Goal: Find specific page/section: Find specific page/section

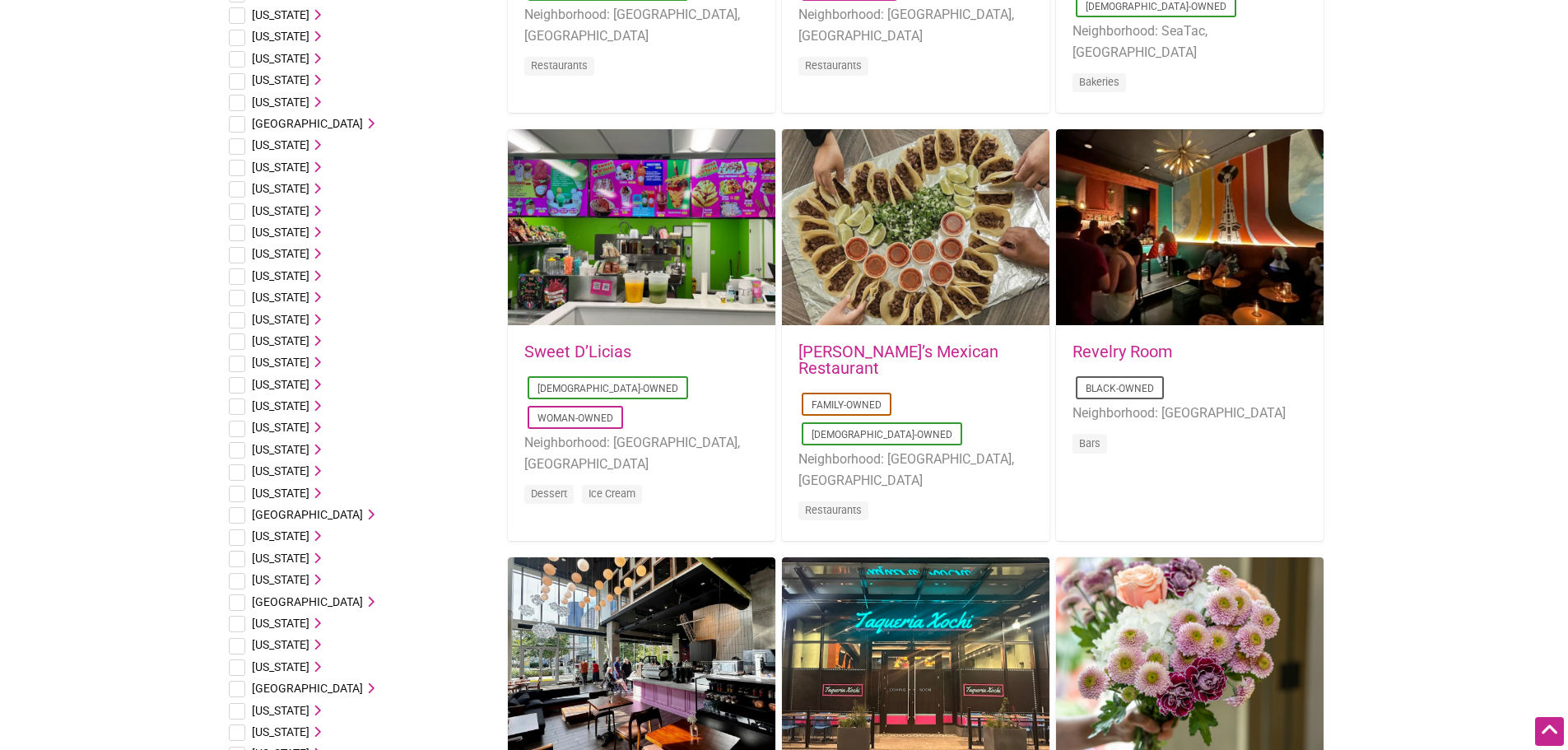
scroll to position [659, 0]
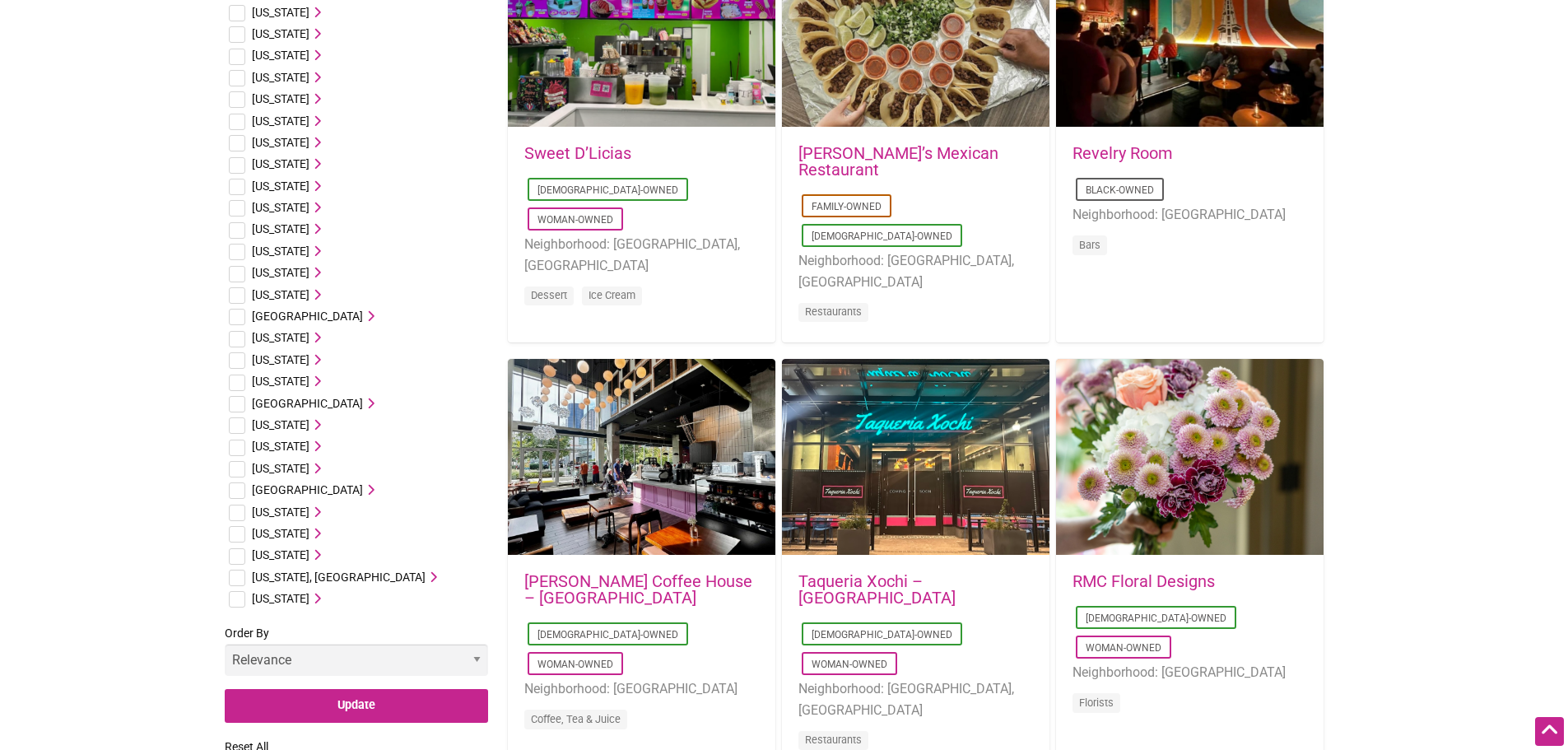
click at [280, 550] on span "Washington" at bounding box center [280, 555] width 58 height 13
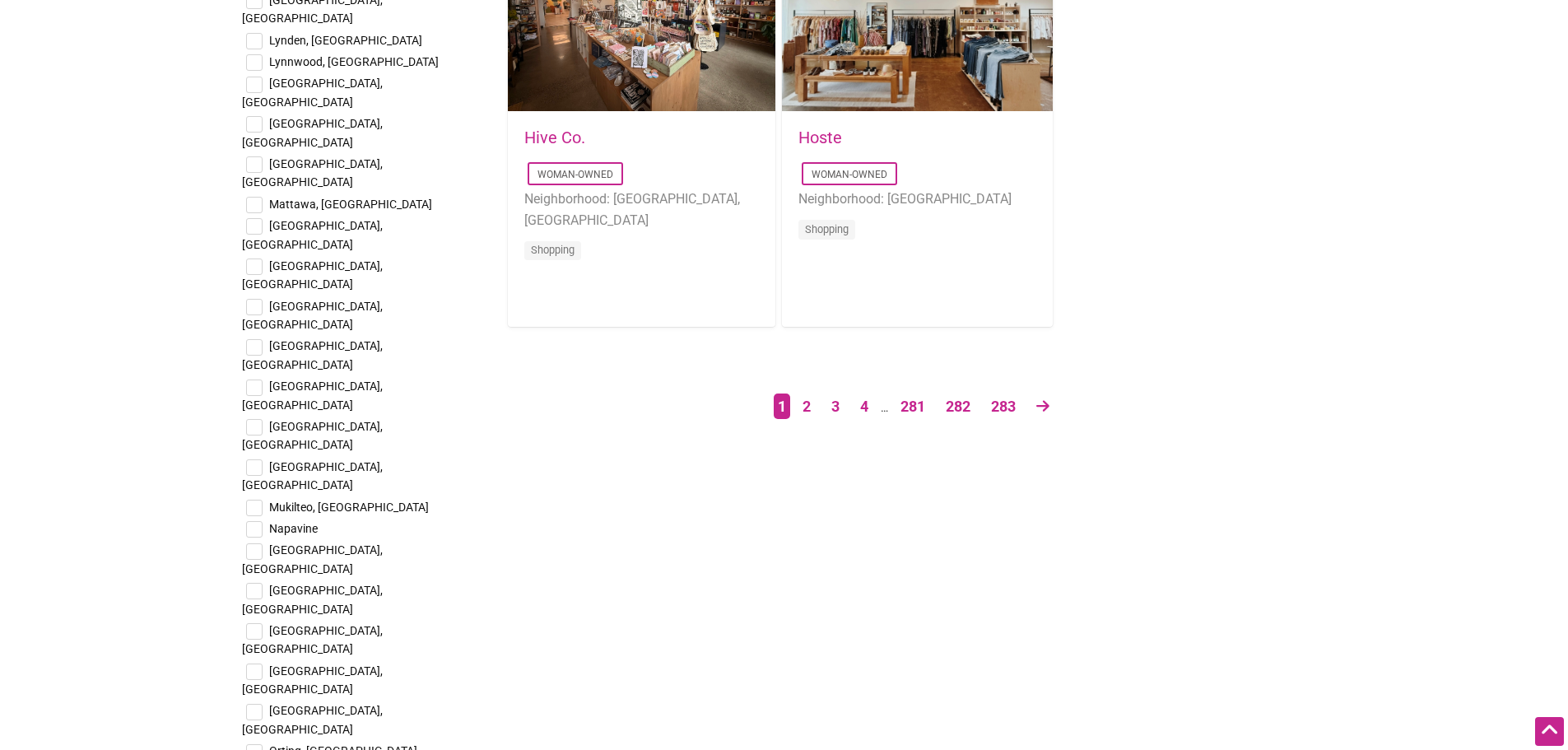
scroll to position [2882, 0]
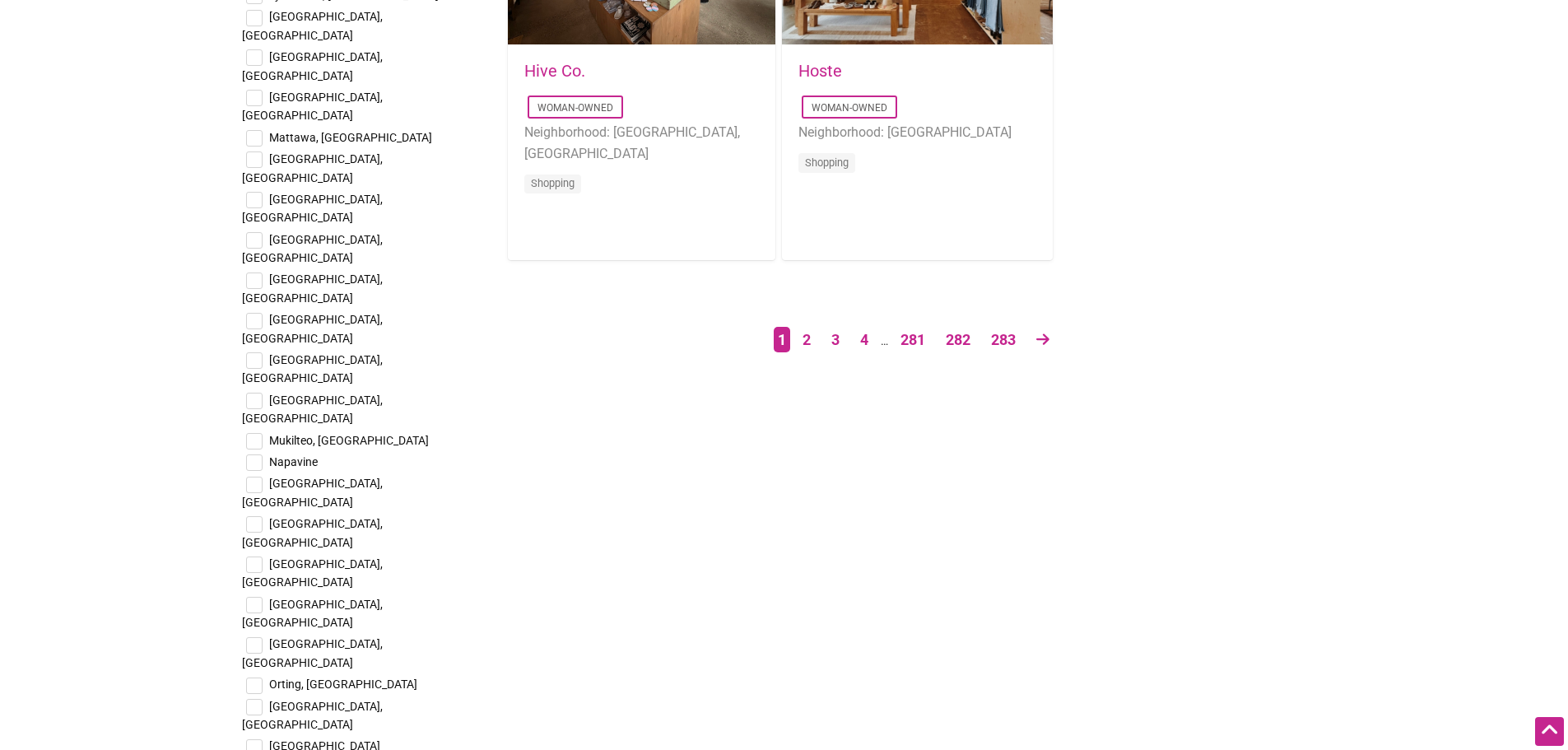
checkbox input "true"
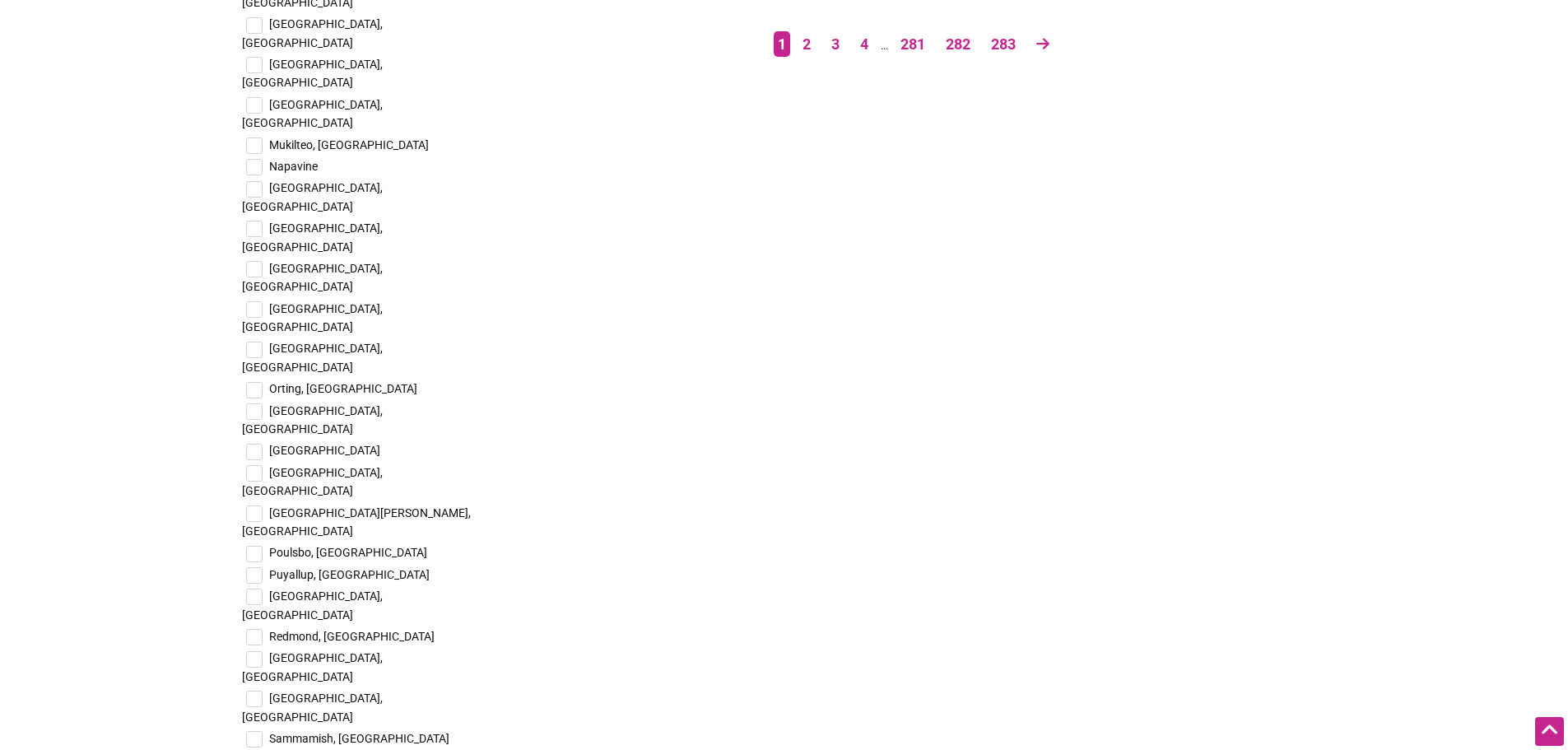
scroll to position [3129, 0]
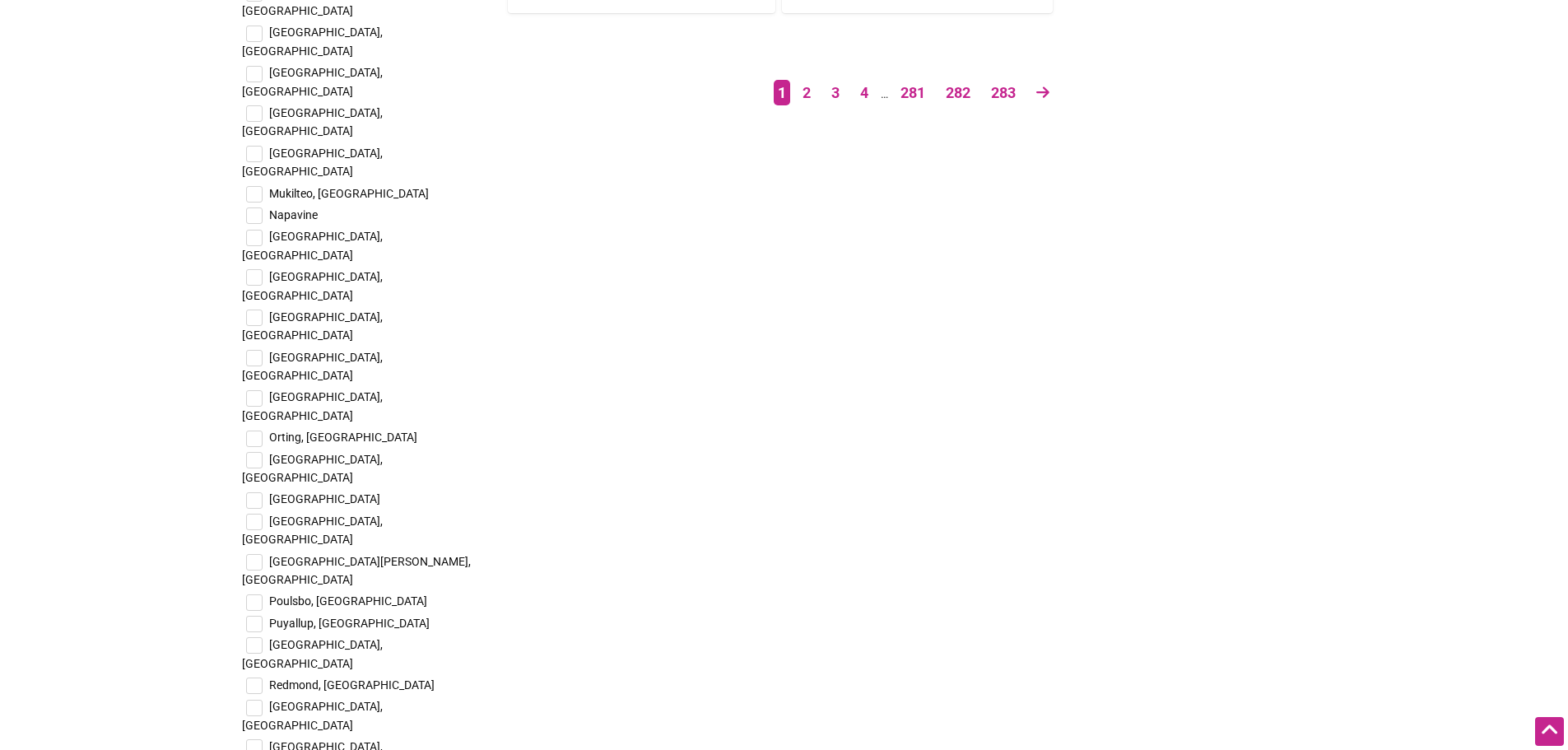
checkbox input "true"
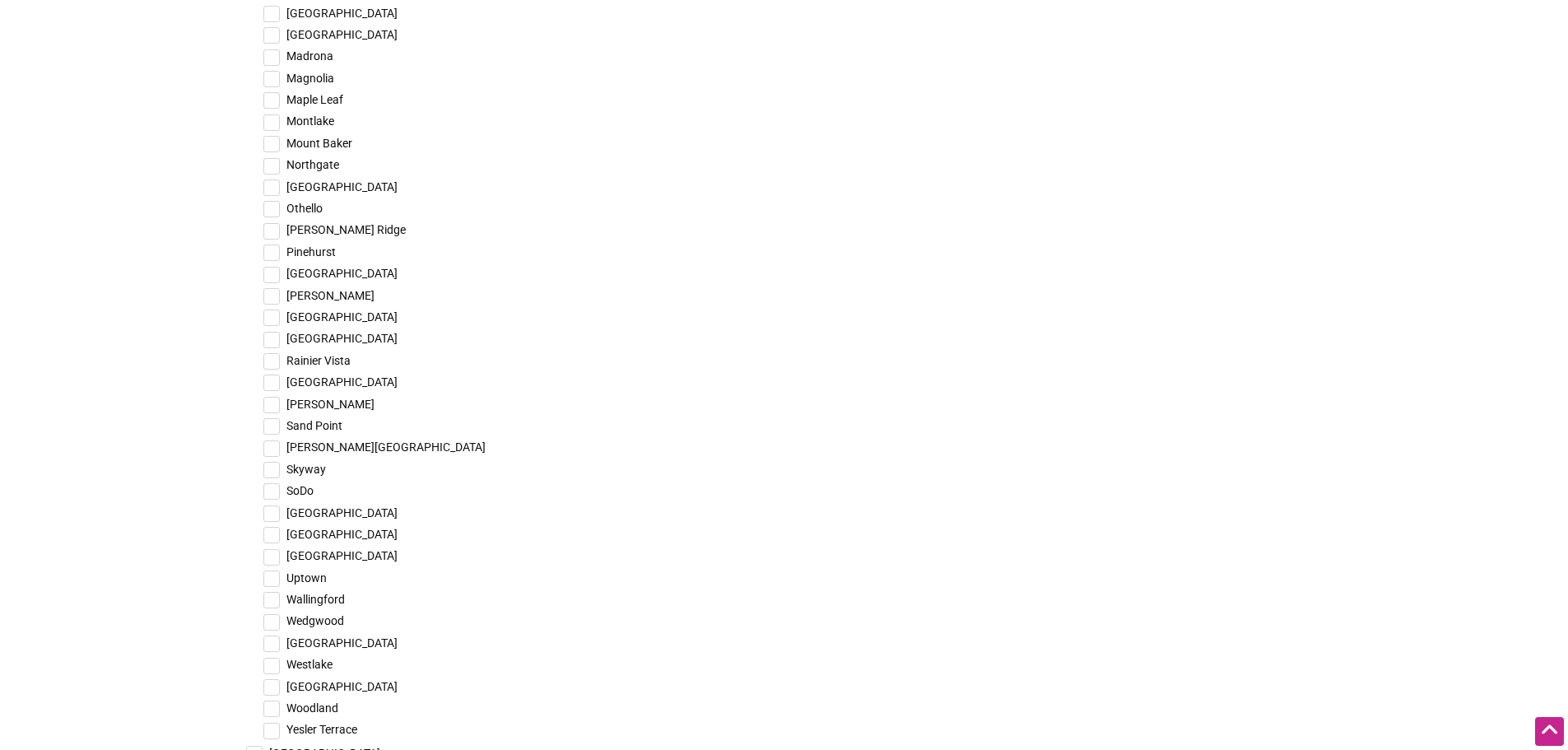
scroll to position [4775, 0]
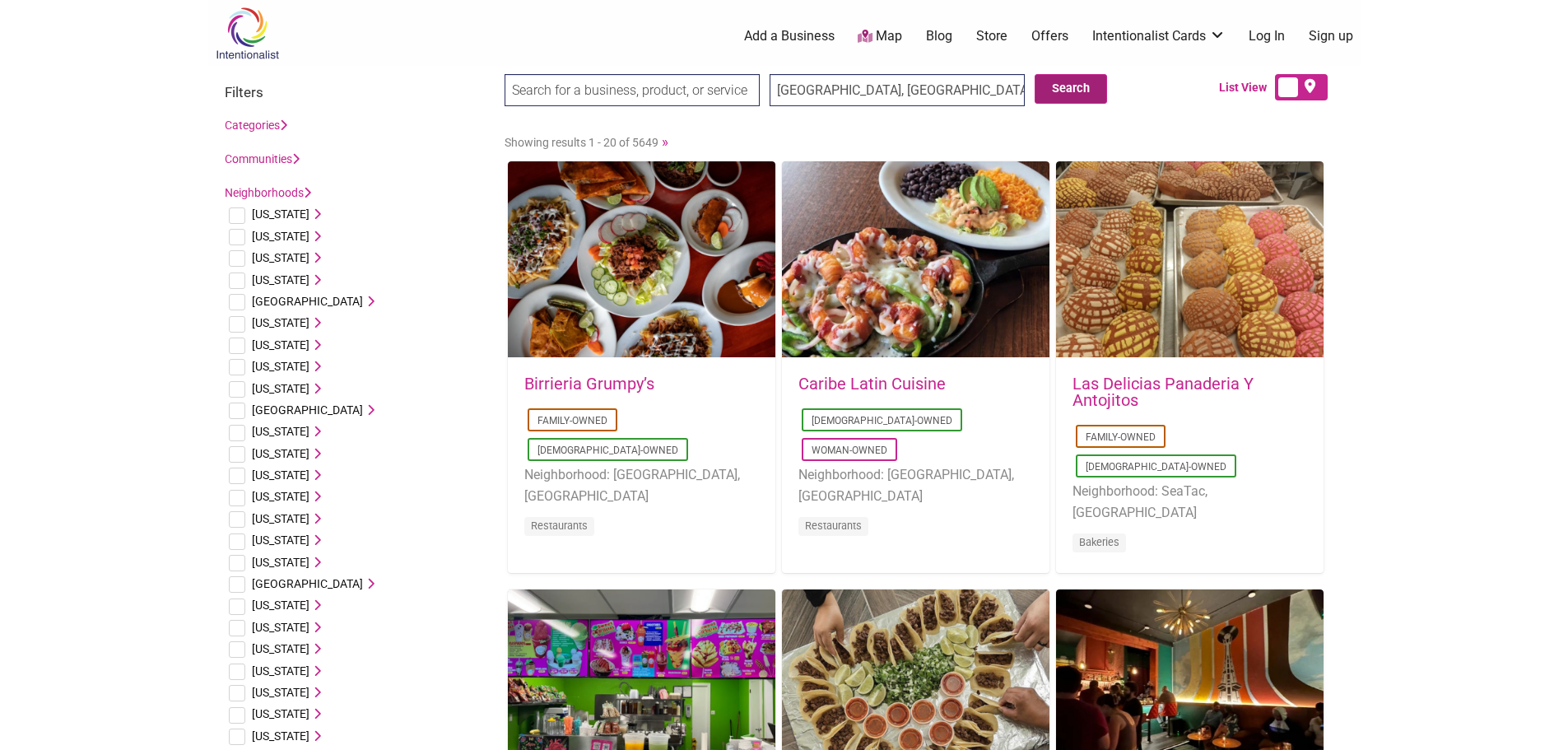
click at [1072, 83] on button "Search" at bounding box center [1070, 88] width 72 height 29
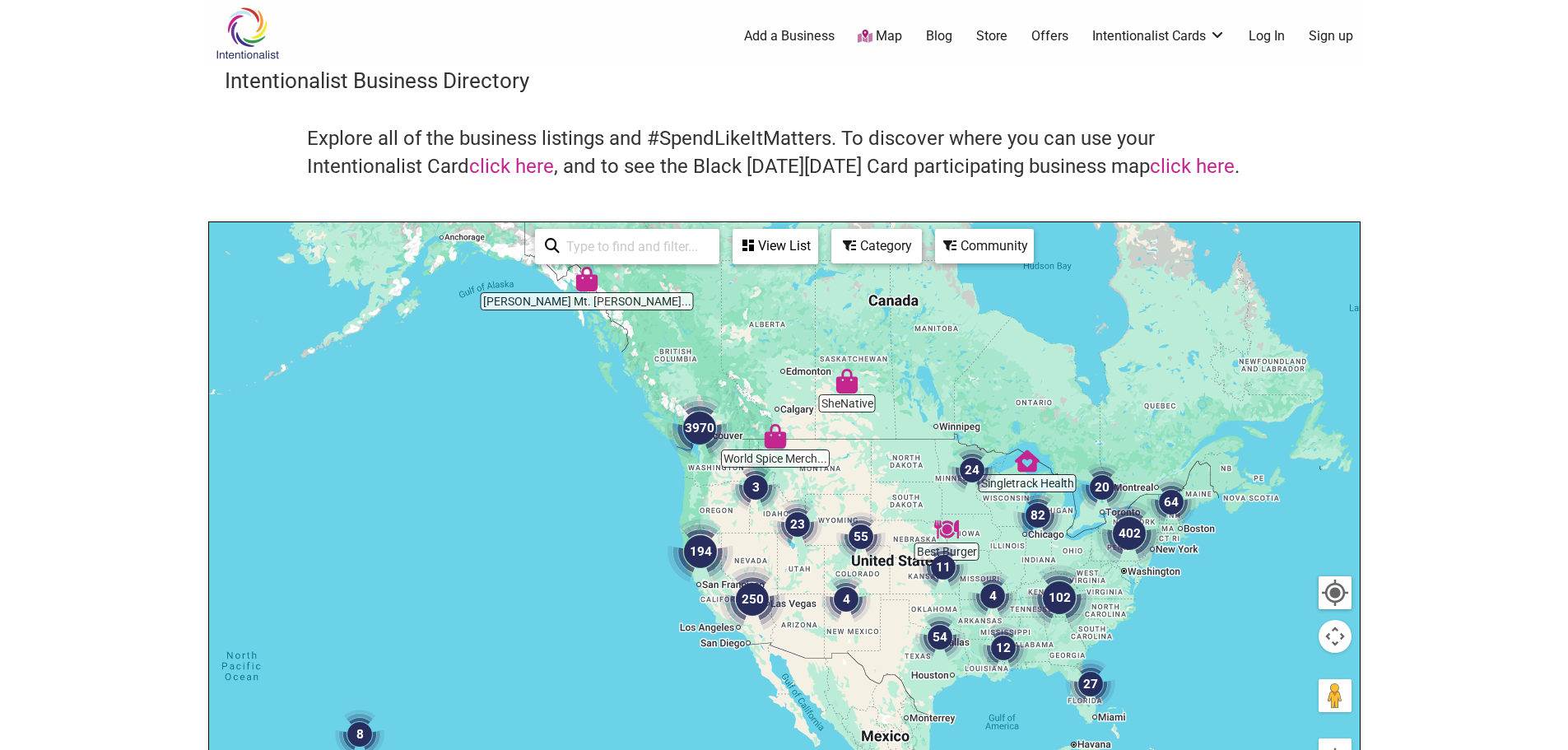
drag, startPoint x: 796, startPoint y: 520, endPoint x: 787, endPoint y: 512, distance: 12.0
click at [787, 512] on img "23" at bounding box center [797, 524] width 49 height 49
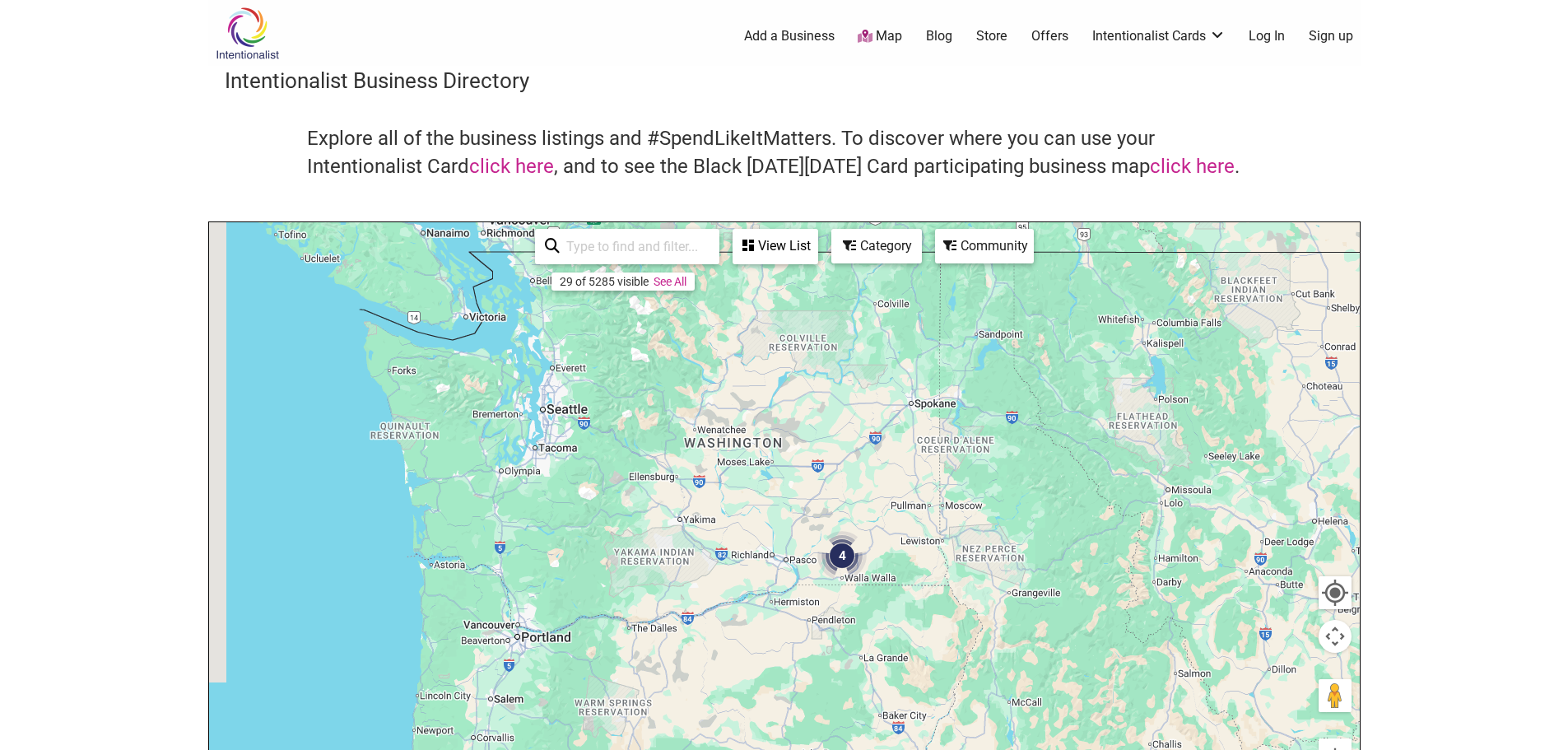
drag, startPoint x: 541, startPoint y: 436, endPoint x: 1101, endPoint y: 704, distance: 620.8
click at [1170, 727] on div "To navigate, press the arrow keys." at bounding box center [784, 542] width 1150 height 640
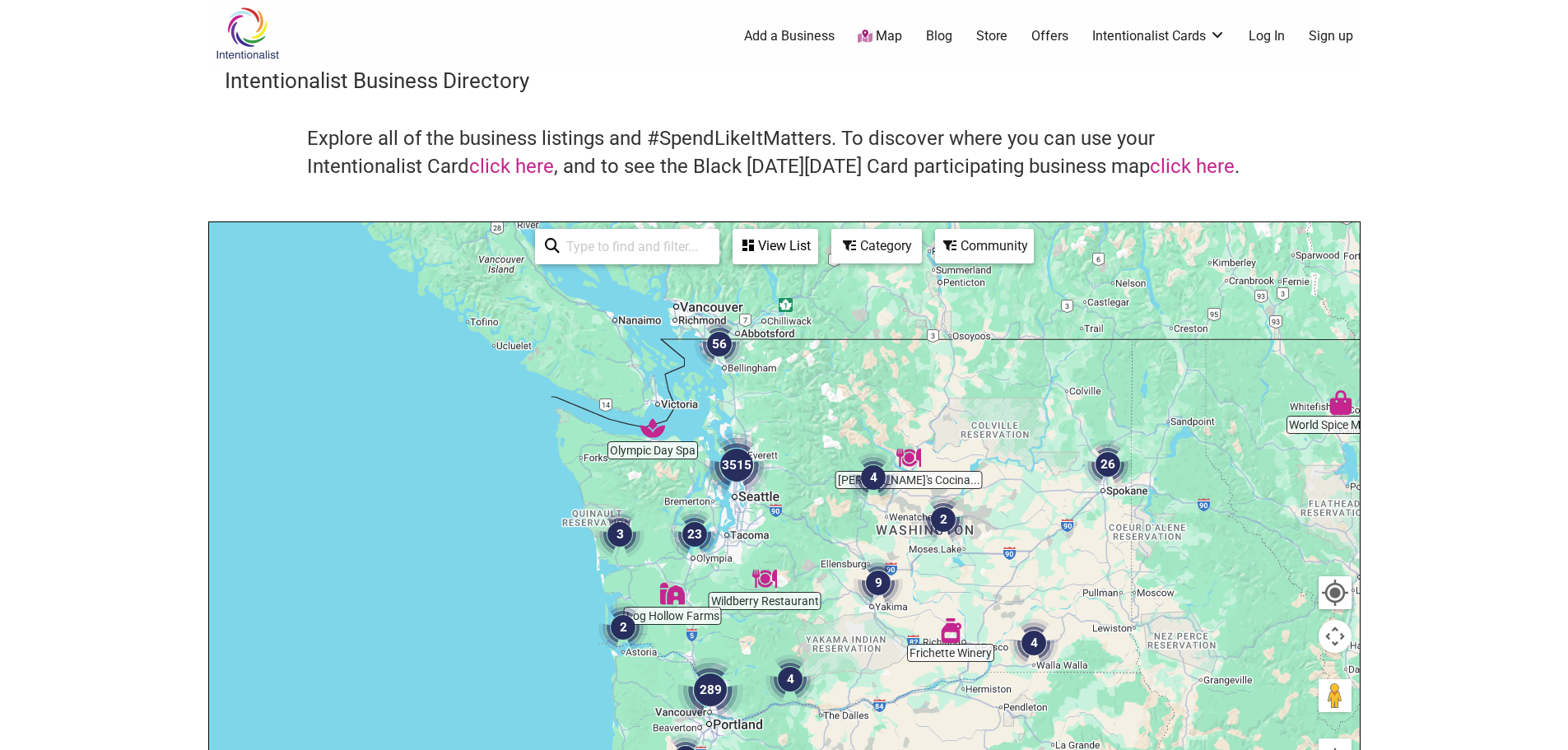
drag, startPoint x: 716, startPoint y: 485, endPoint x: 904, endPoint y: 566, distance: 204.7
click at [960, 582] on div "To navigate, press the arrow keys." at bounding box center [784, 542] width 1150 height 640
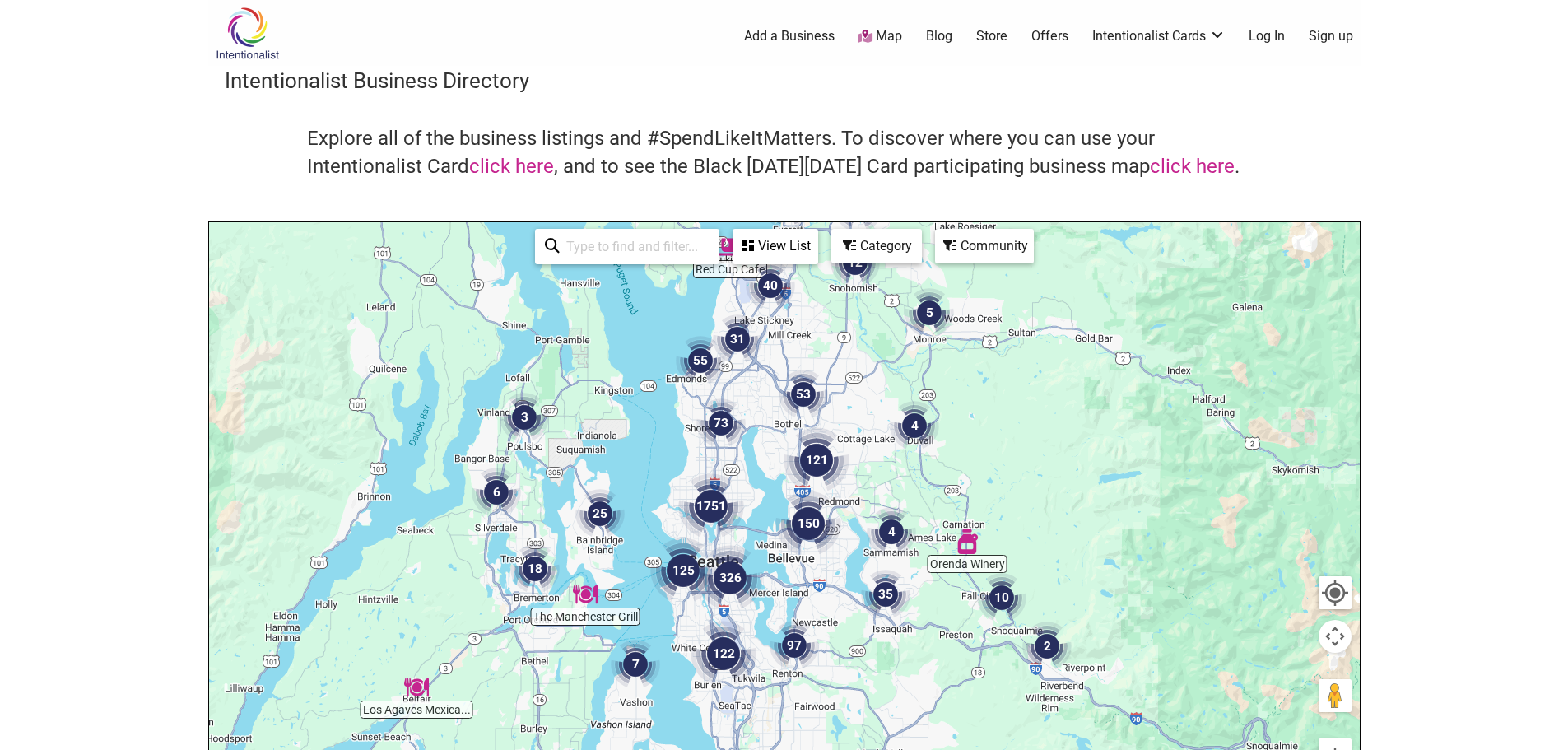
drag, startPoint x: 792, startPoint y: 555, endPoint x: 823, endPoint y: 343, distance: 214.3
click at [822, 370] on img "53" at bounding box center [802, 394] width 49 height 49
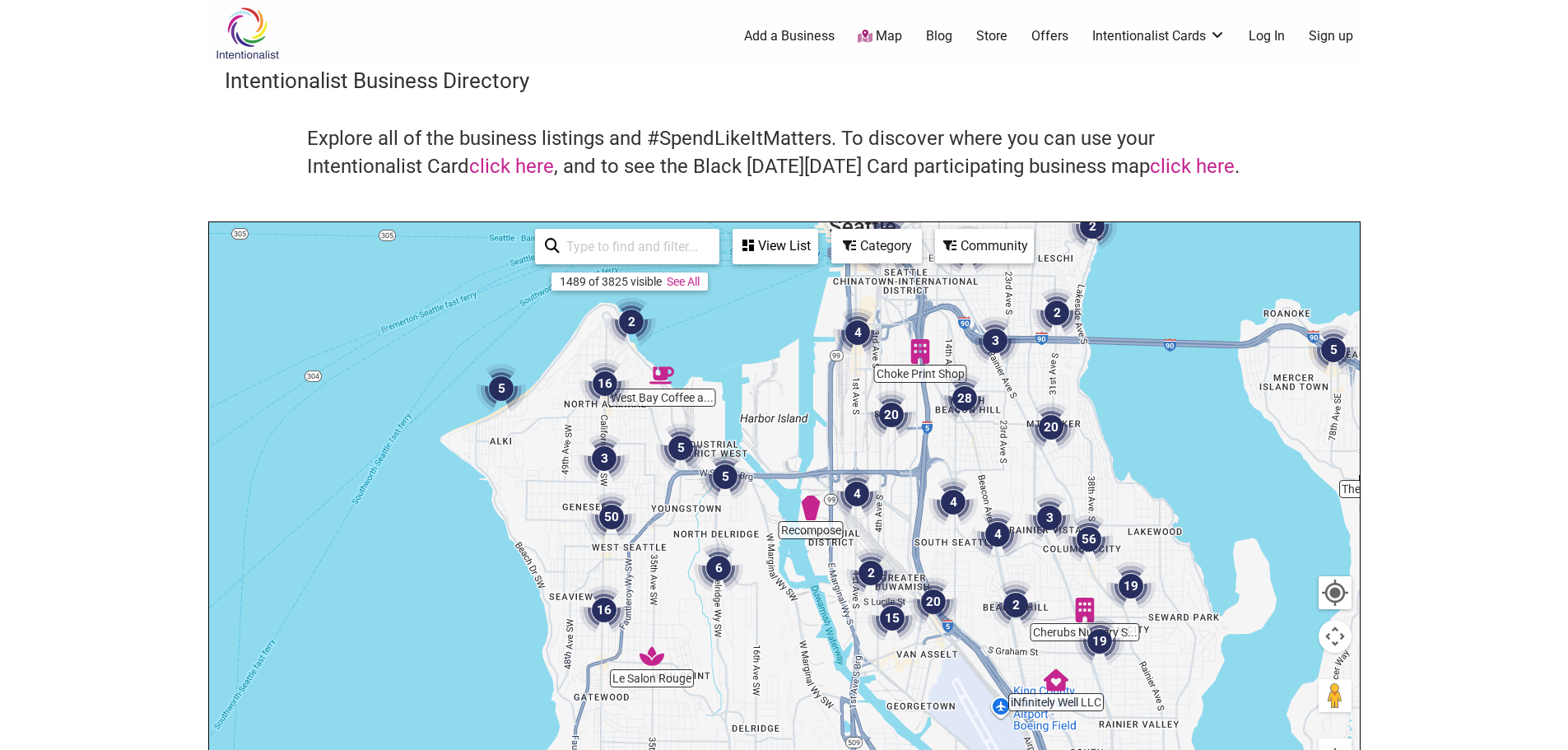
drag, startPoint x: 680, startPoint y: 520, endPoint x: 870, endPoint y: 329, distance: 269.4
click at [863, 326] on div "To navigate, press the arrow keys." at bounding box center [784, 542] width 1150 height 640
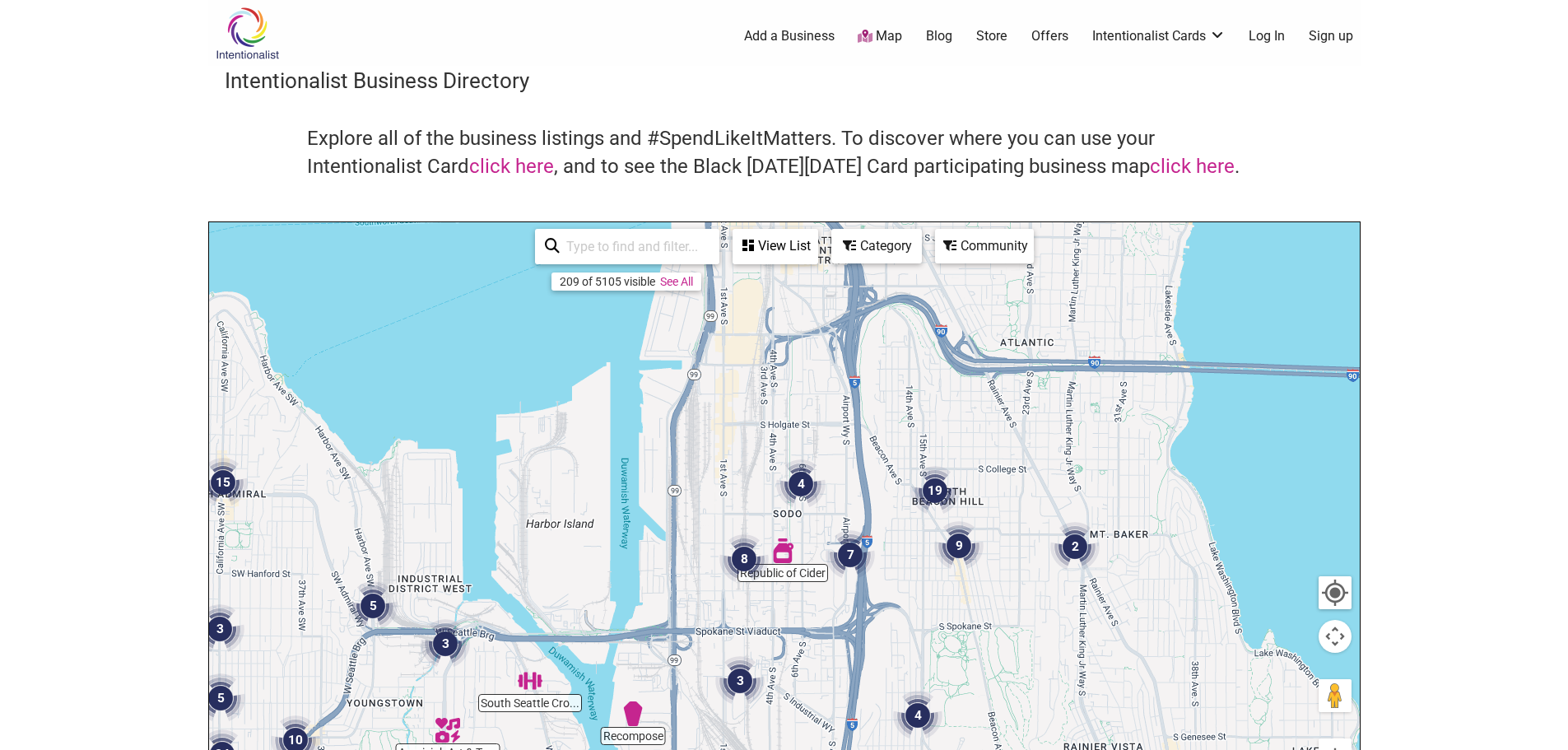
drag, startPoint x: 740, startPoint y: 520, endPoint x: 448, endPoint y: 788, distance: 396.3
click at [448, 749] on html "× Menu 0 Add a Business Map Blog Store Offers Intentionalist Cards Buy Black Ca…" at bounding box center [784, 375] width 1568 height 750
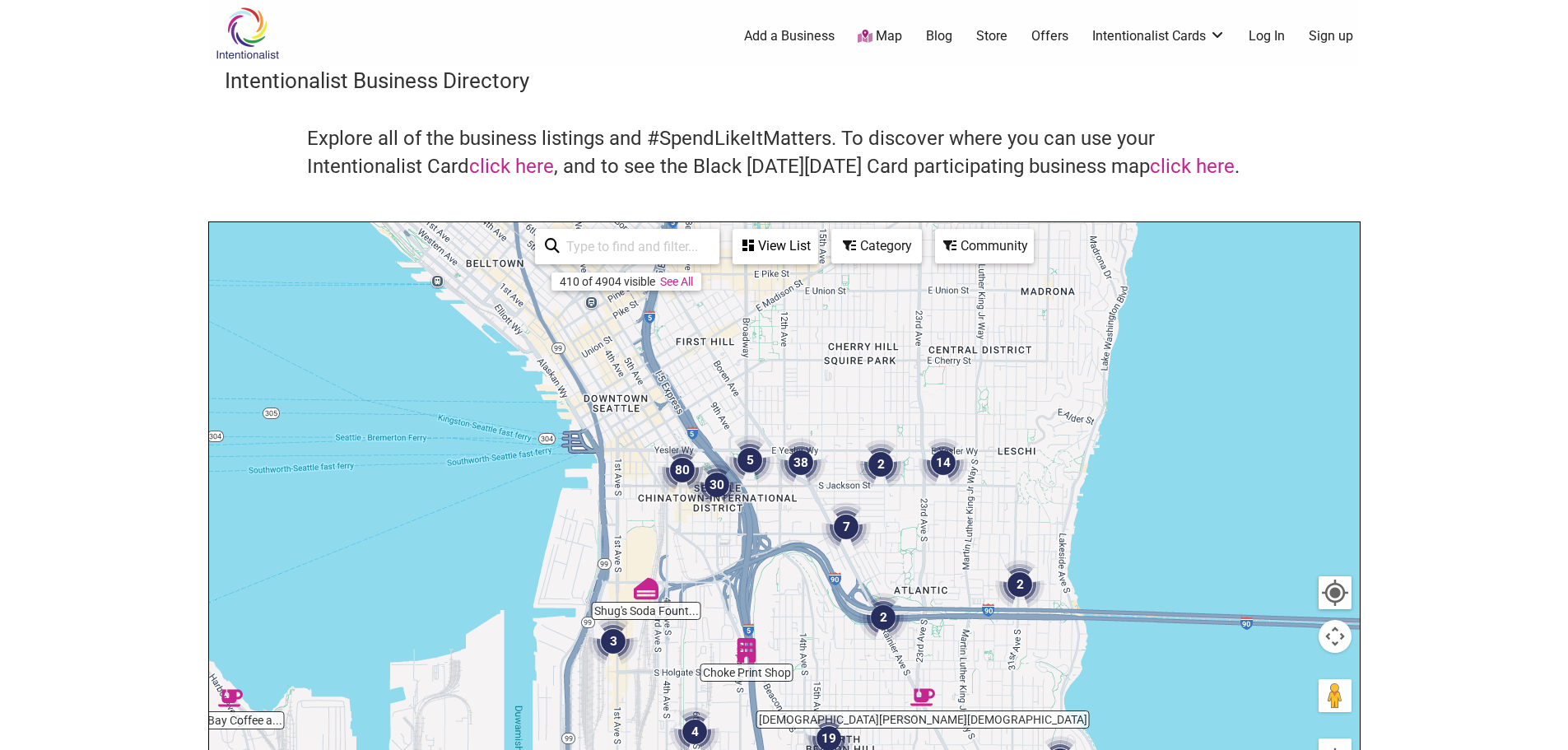
drag, startPoint x: 686, startPoint y: 537, endPoint x: 579, endPoint y: 788, distance: 272.9
click at [579, 749] on html "× Menu 0 Add a Business Map Blog Store Offers Intentionalist Cards Buy Black Ca…" at bounding box center [784, 375] width 1568 height 750
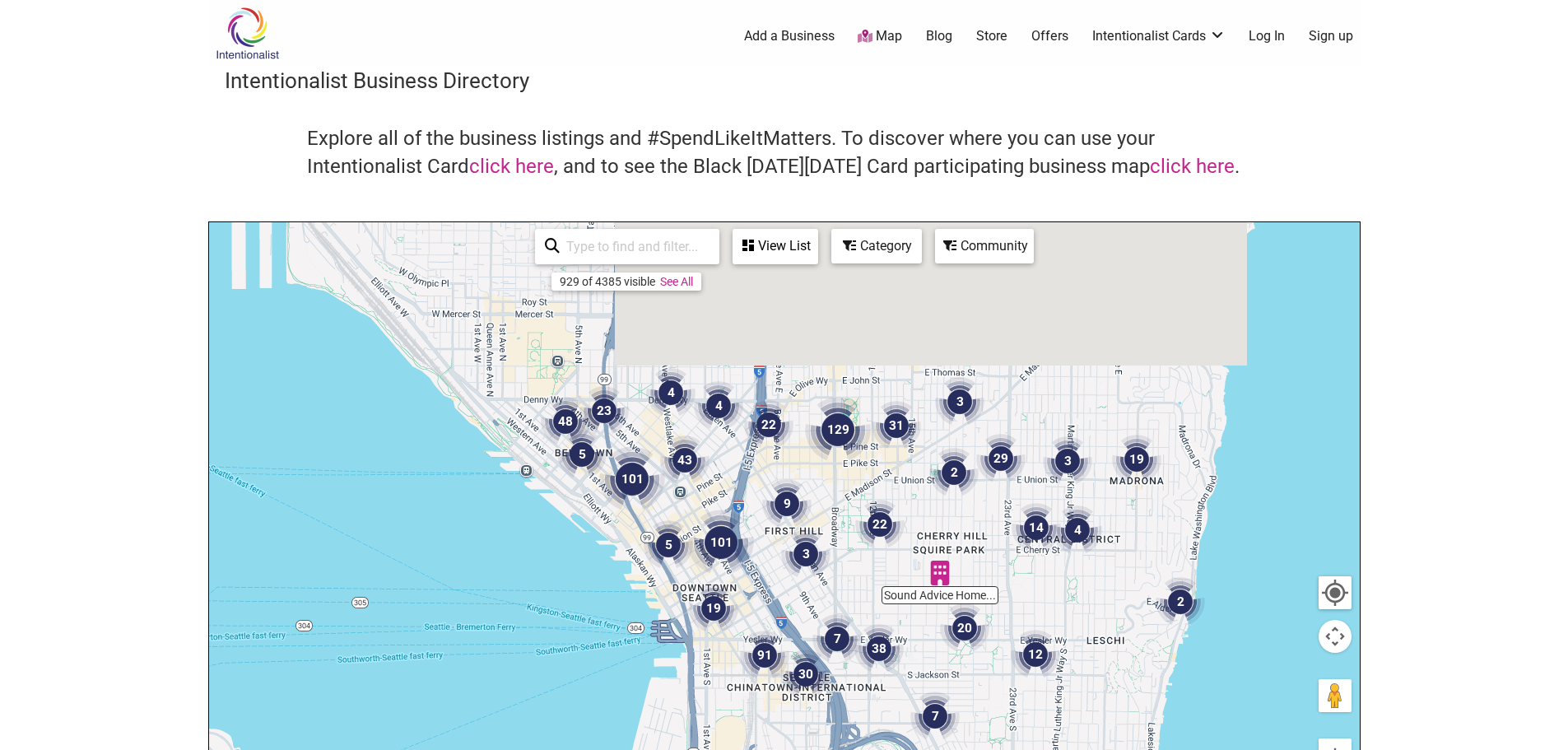
drag, startPoint x: 622, startPoint y: 468, endPoint x: 722, endPoint y: 684, distance: 238.0
click at [723, 687] on div "To navigate, press the arrow keys." at bounding box center [784, 542] width 1150 height 640
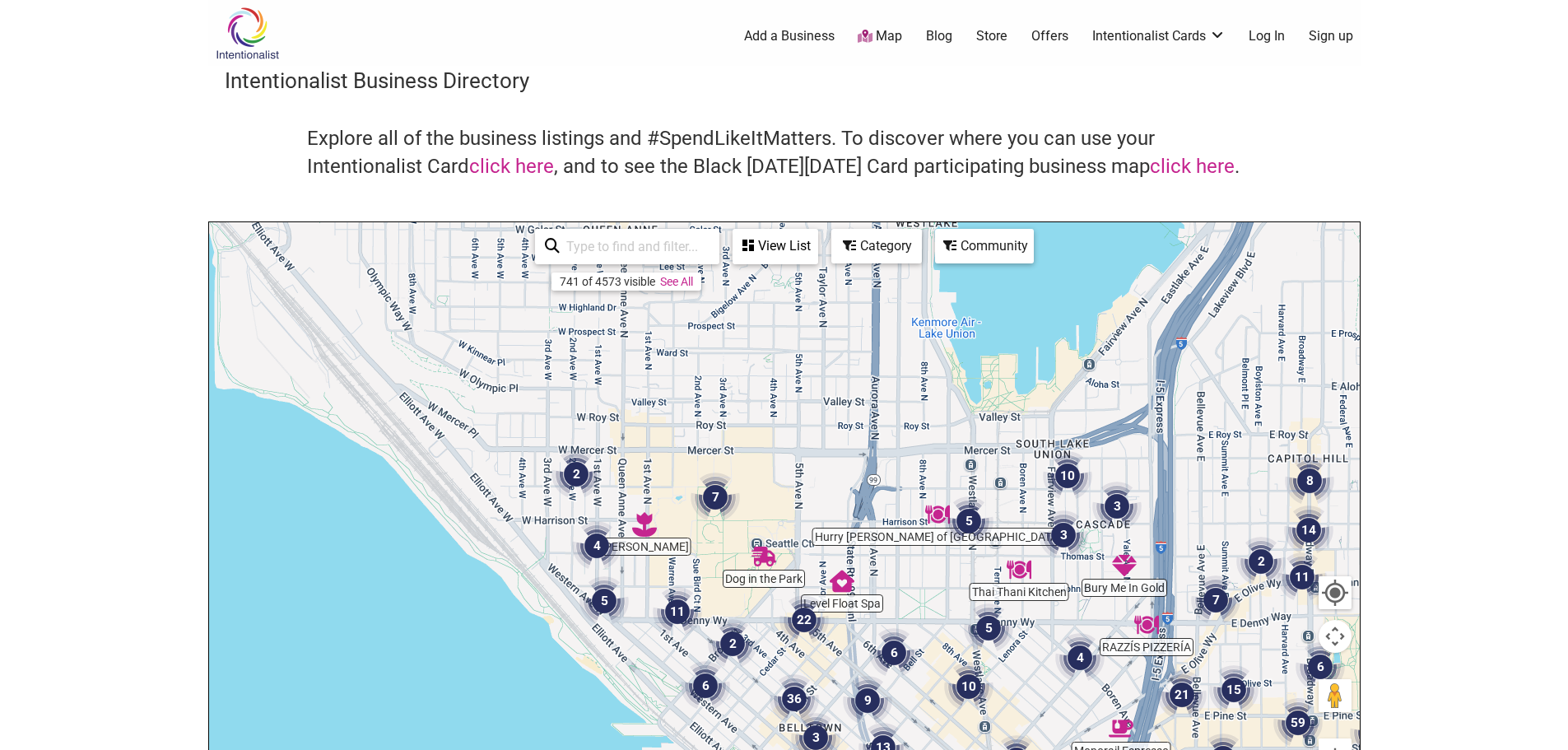
drag, startPoint x: 604, startPoint y: 371, endPoint x: 834, endPoint y: 638, distance: 352.4
click at [856, 633] on div "To navigate, press the arrow keys." at bounding box center [784, 542] width 1150 height 640
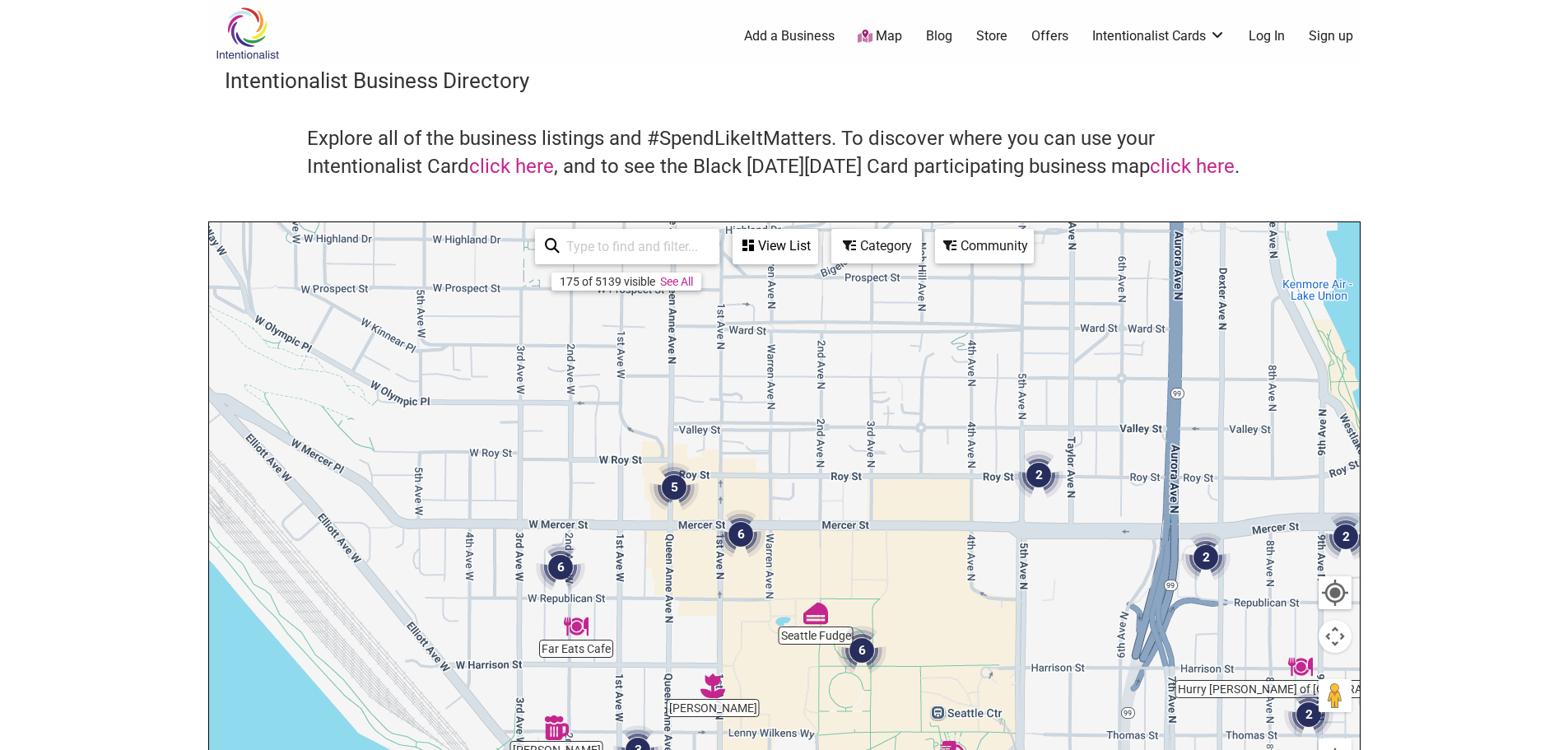
drag, startPoint x: 699, startPoint y: 408, endPoint x: 943, endPoint y: 663, distance: 352.9
click at [943, 663] on div "To navigate, press the arrow keys." at bounding box center [784, 542] width 1150 height 640
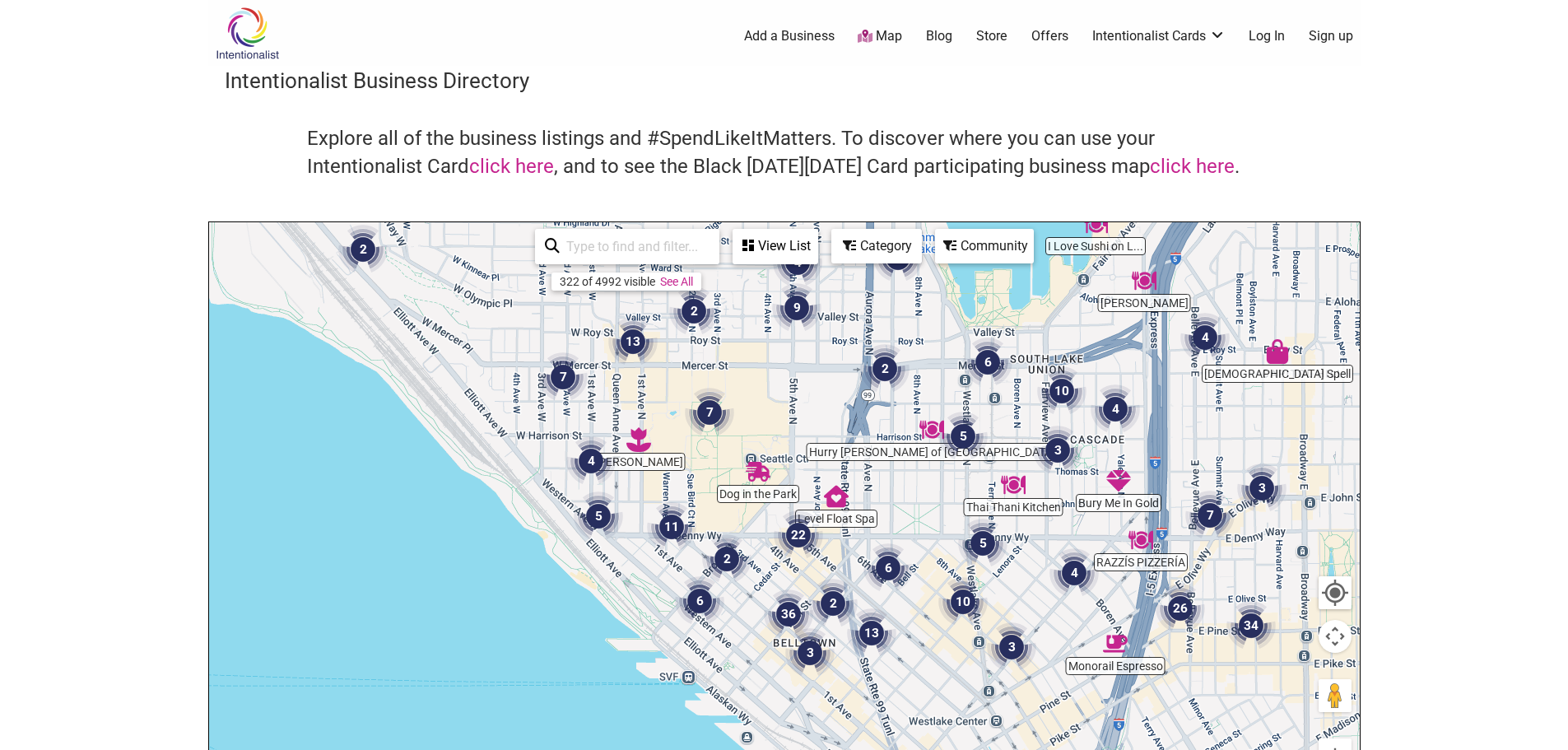
drag, startPoint x: 697, startPoint y: 534, endPoint x: 629, endPoint y: 379, distance: 169.3
click at [629, 379] on div "To navigate, press the arrow keys." at bounding box center [784, 542] width 1150 height 640
